Goal: Transaction & Acquisition: Purchase product/service

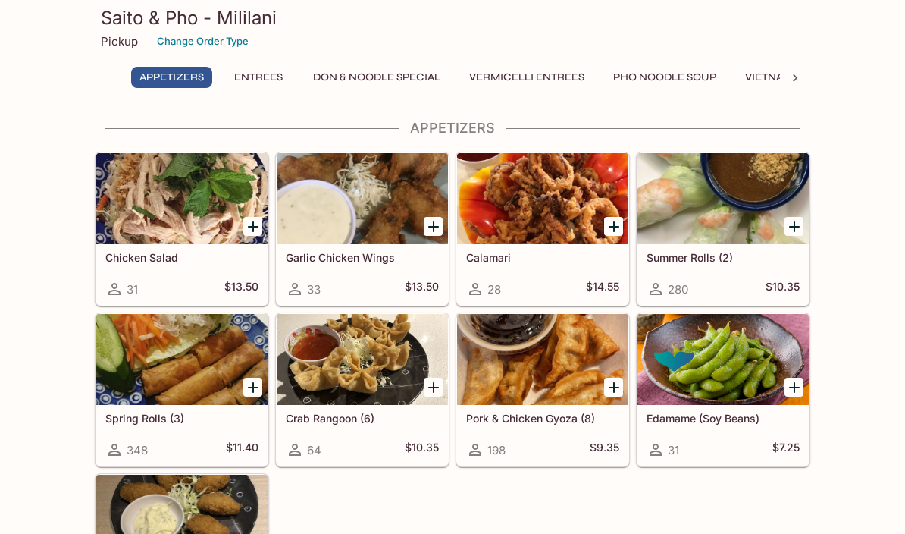
scroll to position [8, 0]
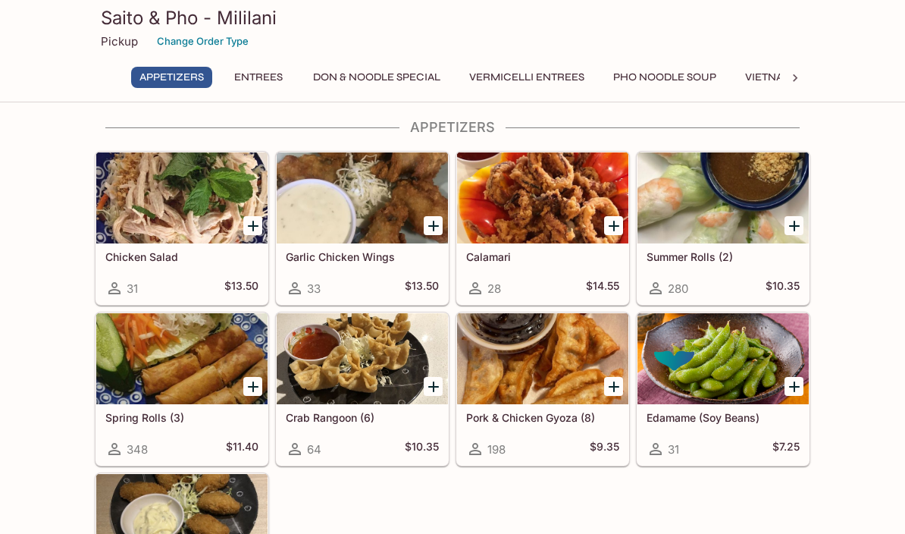
click at [799, 465] on link "Edamame (Soy Beans) 31 $7.25" at bounding box center [723, 388] width 173 height 153
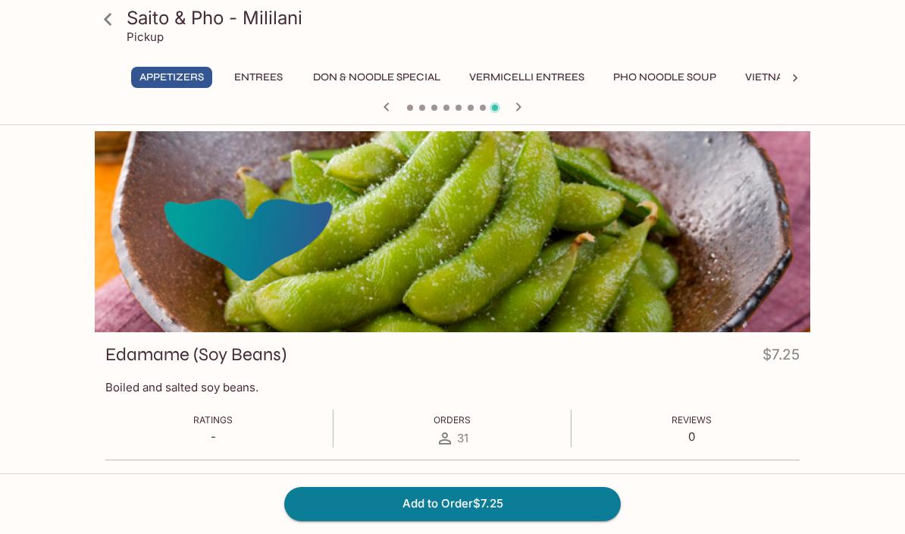
click at [675, 87] on button "Pho Noodle Soup" at bounding box center [665, 77] width 120 height 21
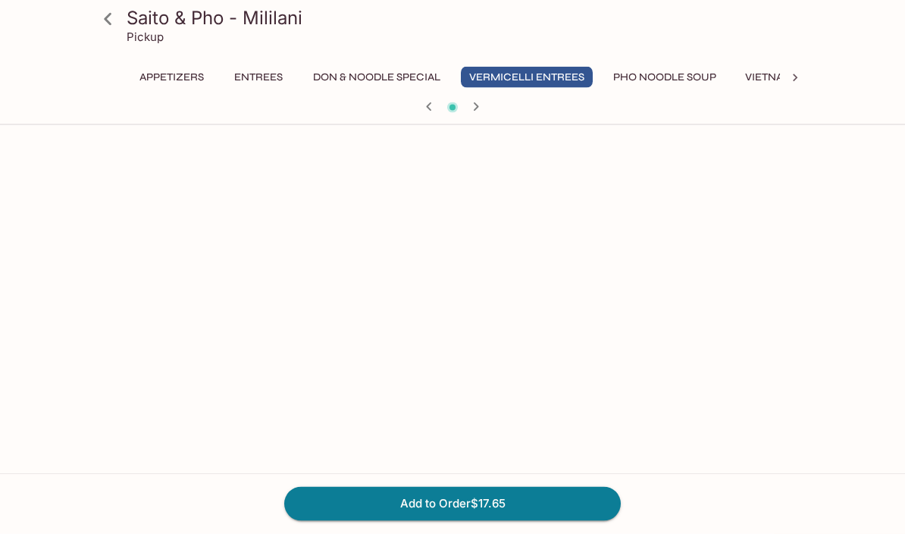
scroll to position [575, 0]
click at [677, 81] on button "Pho Noodle Soup" at bounding box center [665, 77] width 120 height 21
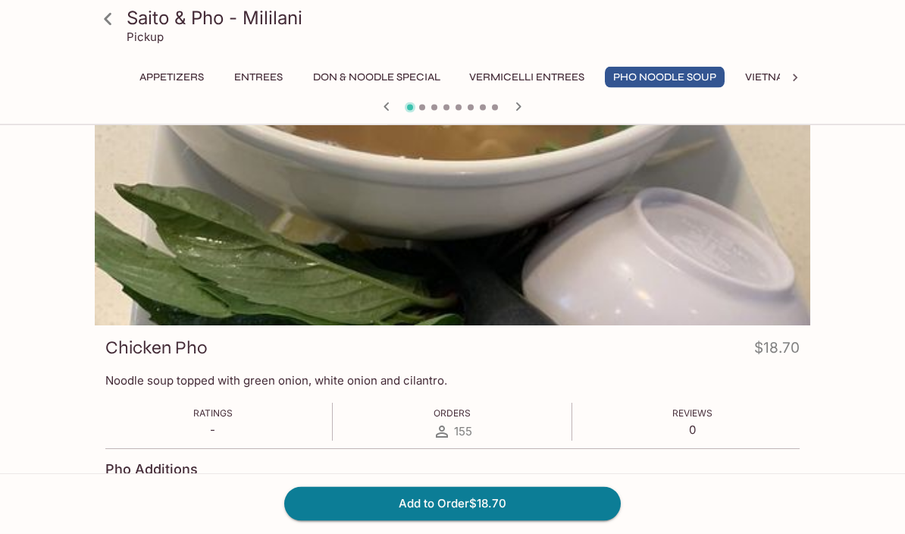
scroll to position [0, 0]
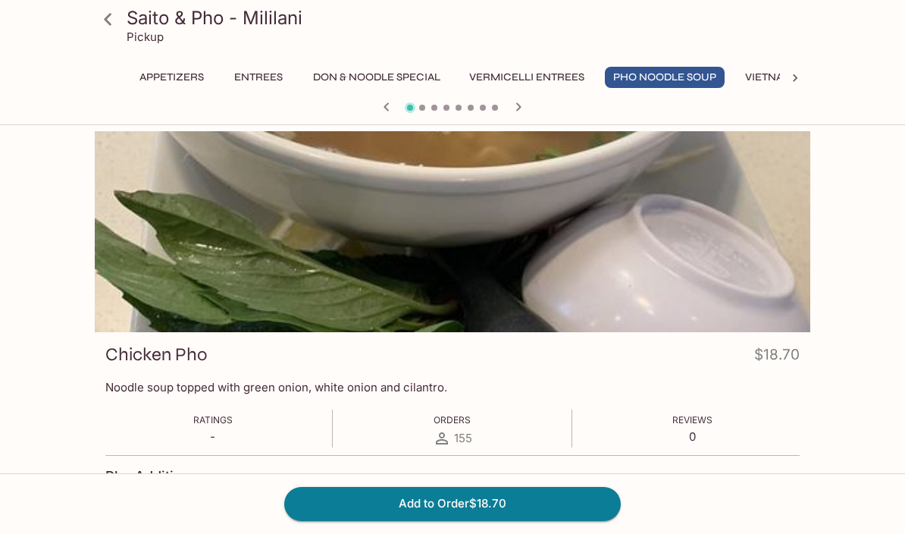
click at [417, 110] on div at bounding box center [453, 108] width 728 height 23
click at [425, 107] on span at bounding box center [422, 108] width 6 height 6
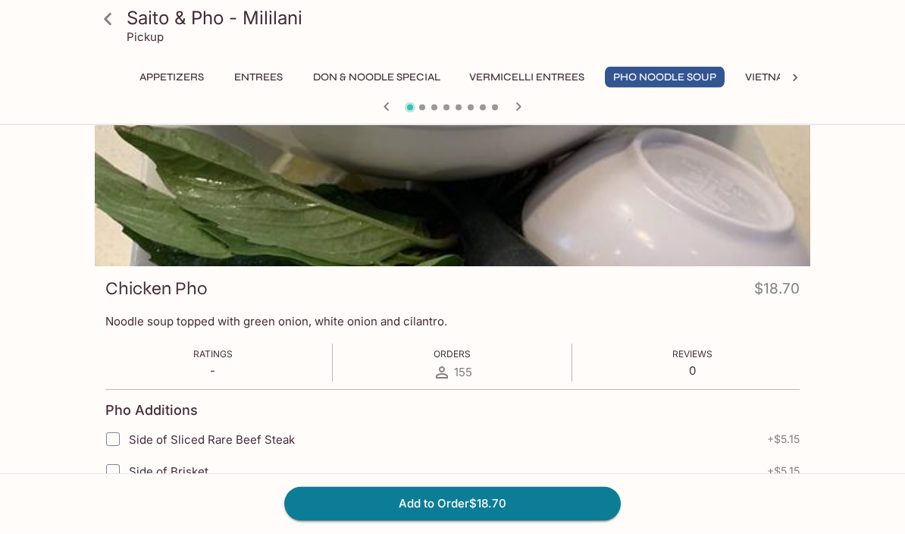
scroll to position [60, 0]
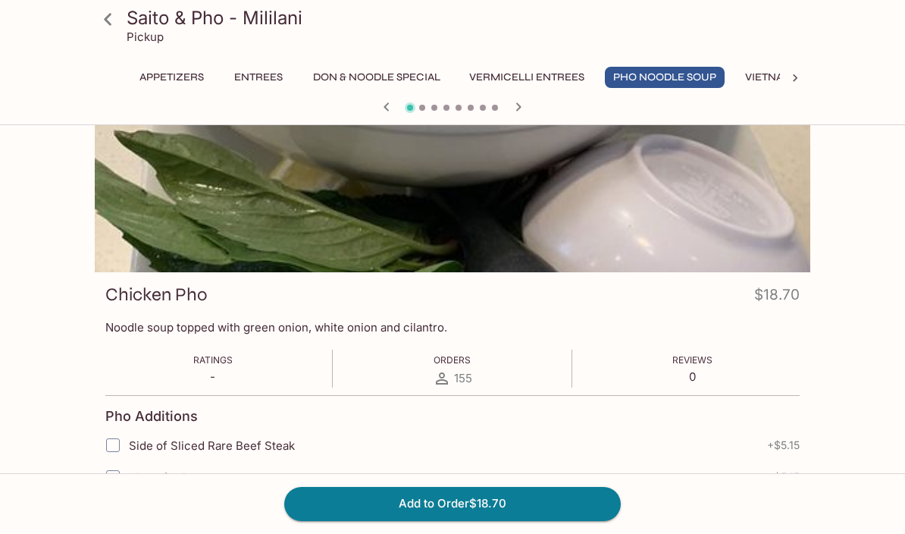
click at [541, 67] on button "Vermicelli Entrees" at bounding box center [527, 77] width 132 height 21
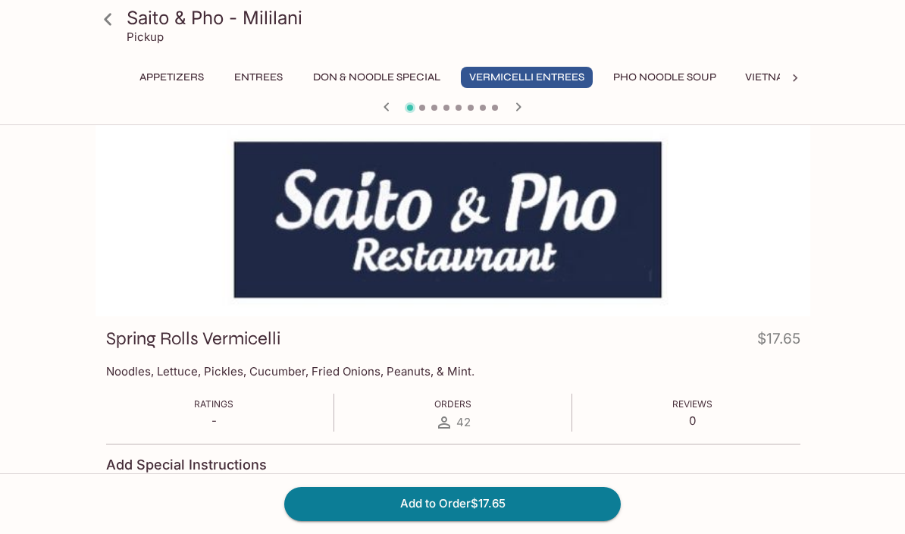
scroll to position [0, 0]
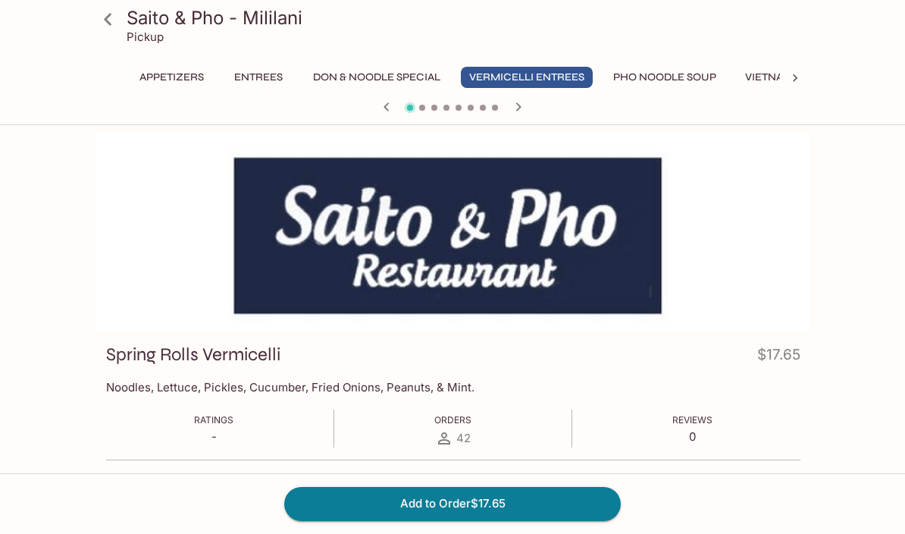
scroll to position [74, 0]
